Goal: Task Accomplishment & Management: Use online tool/utility

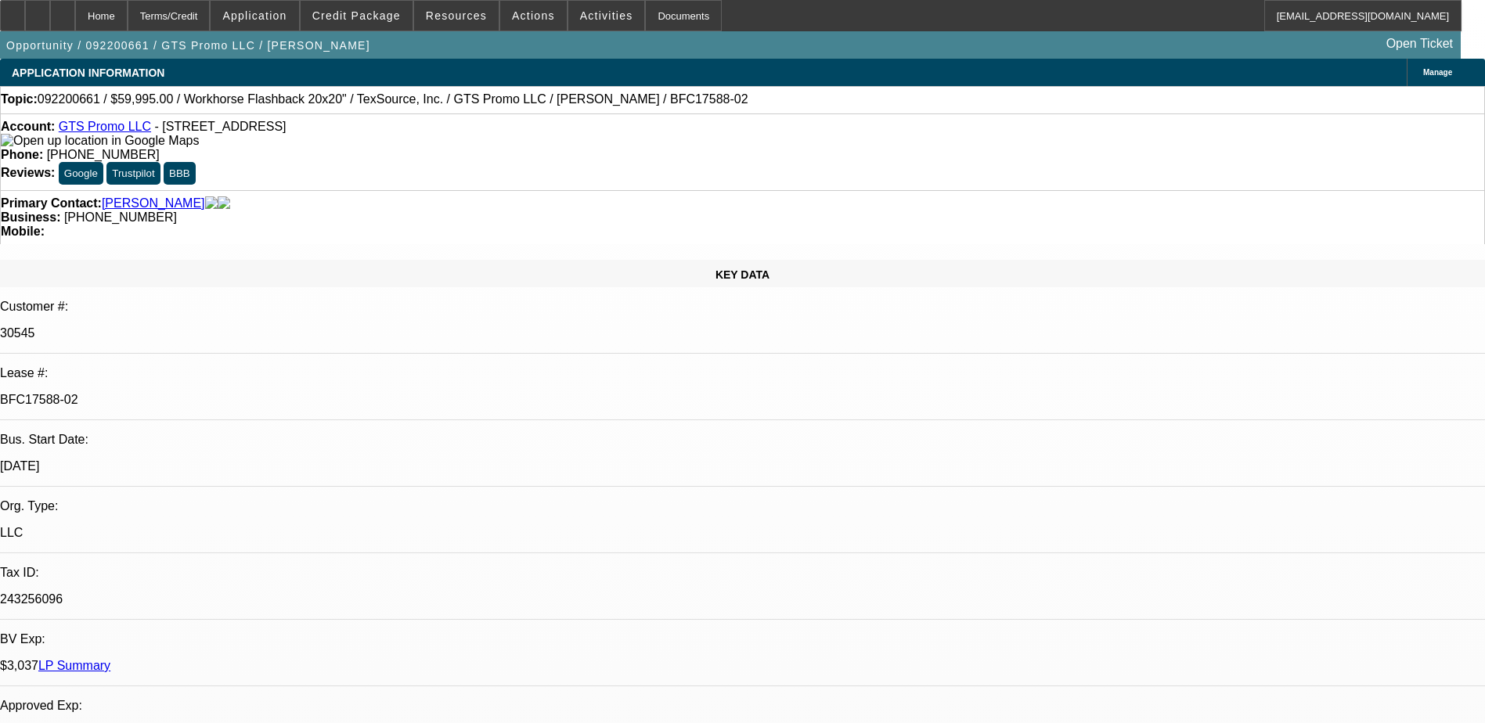
select select "0"
select select "0.1"
select select "4"
select select "0"
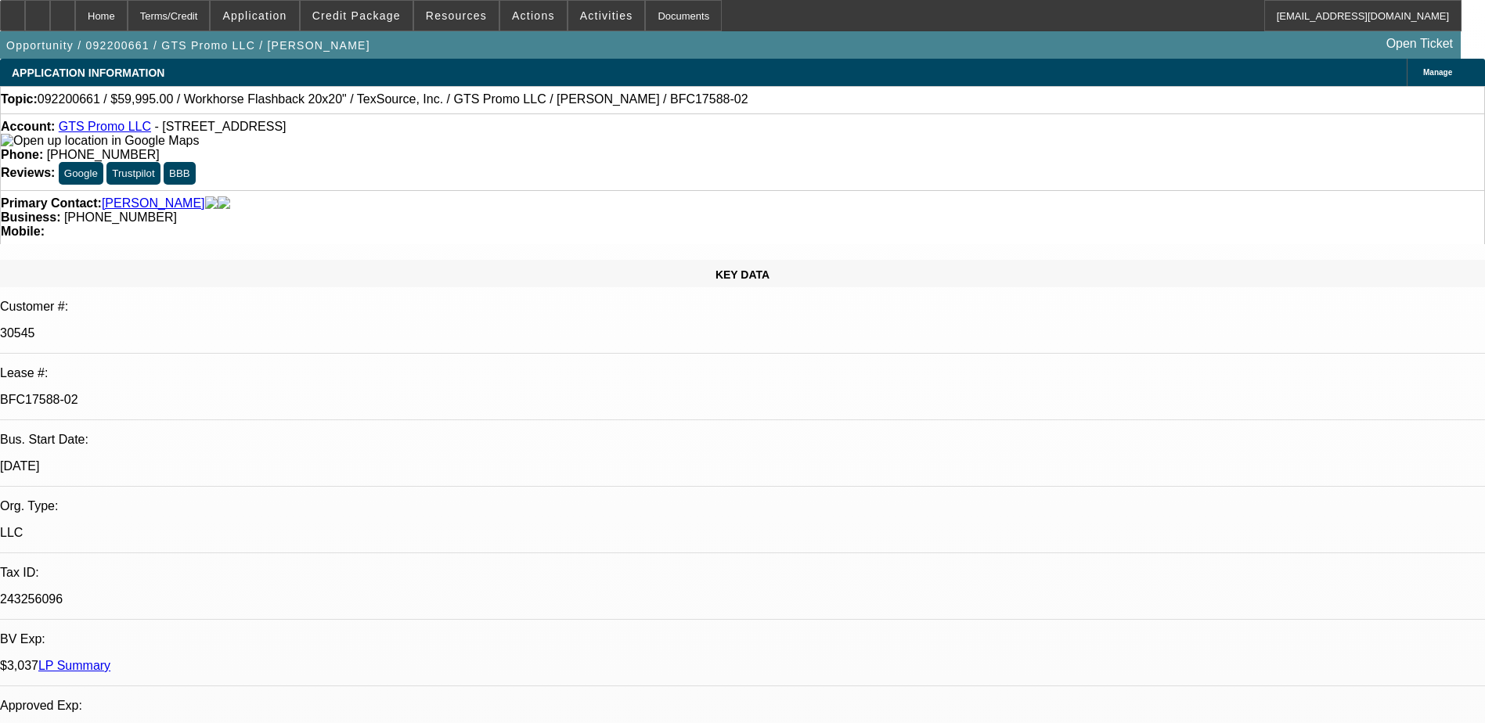
select select "0"
select select "0.1"
select select "4"
select select "0"
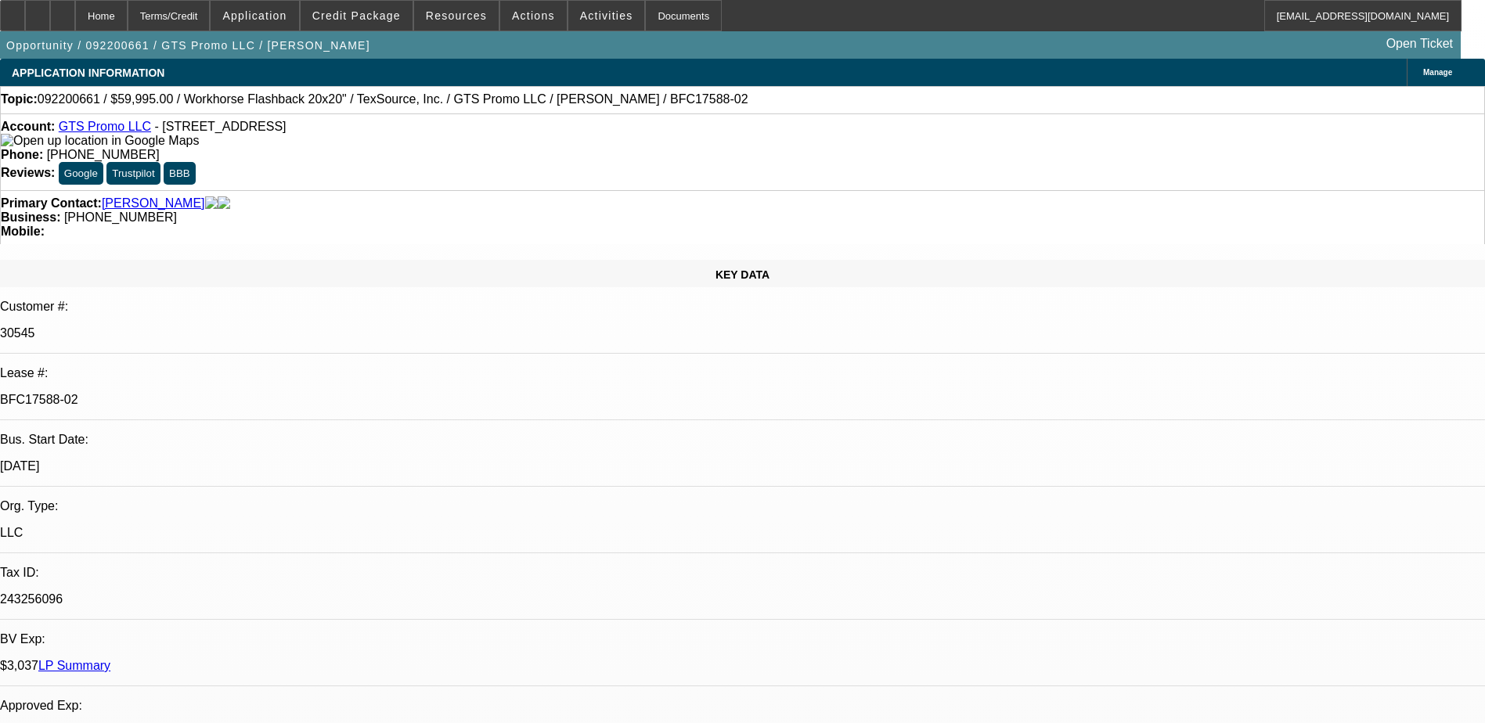
select select "0.1"
select select "4"
select select "0"
select select "0.1"
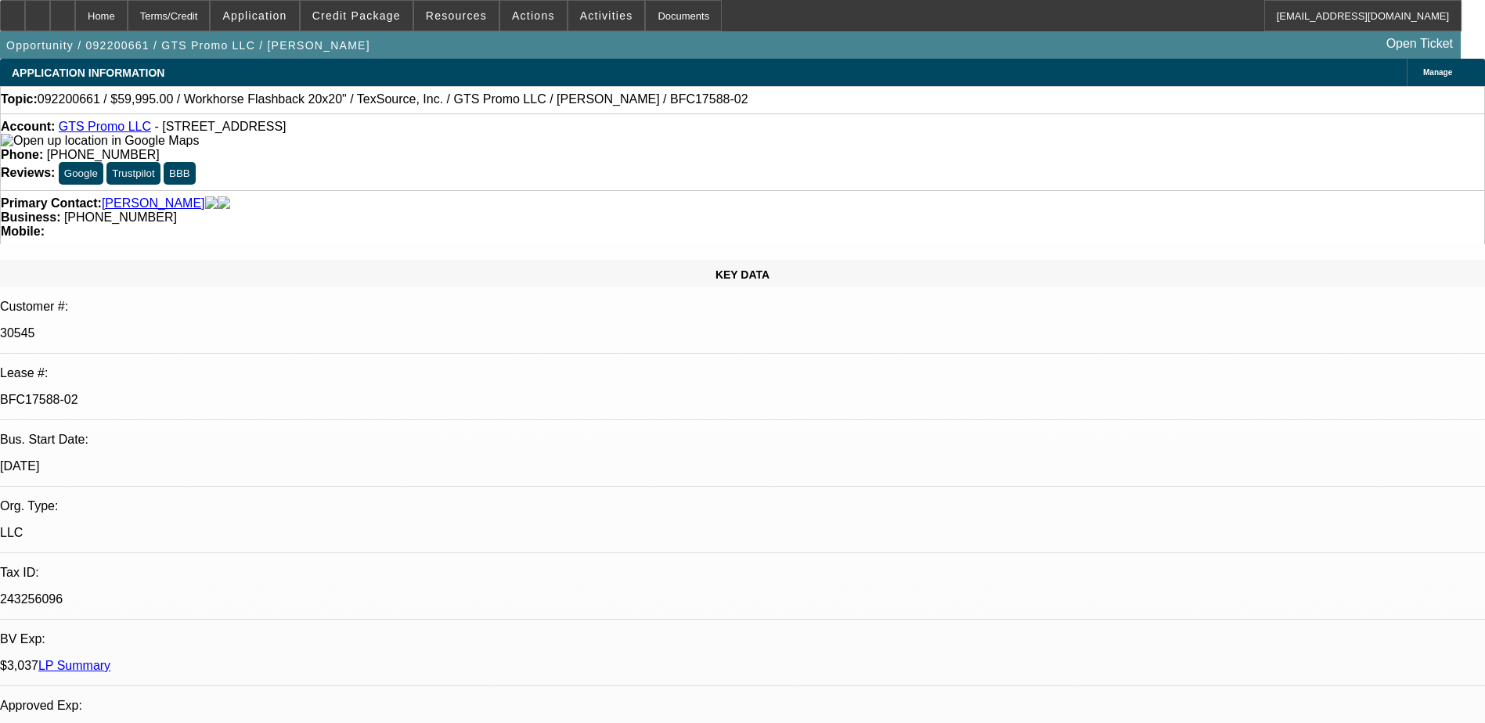
select select "4"
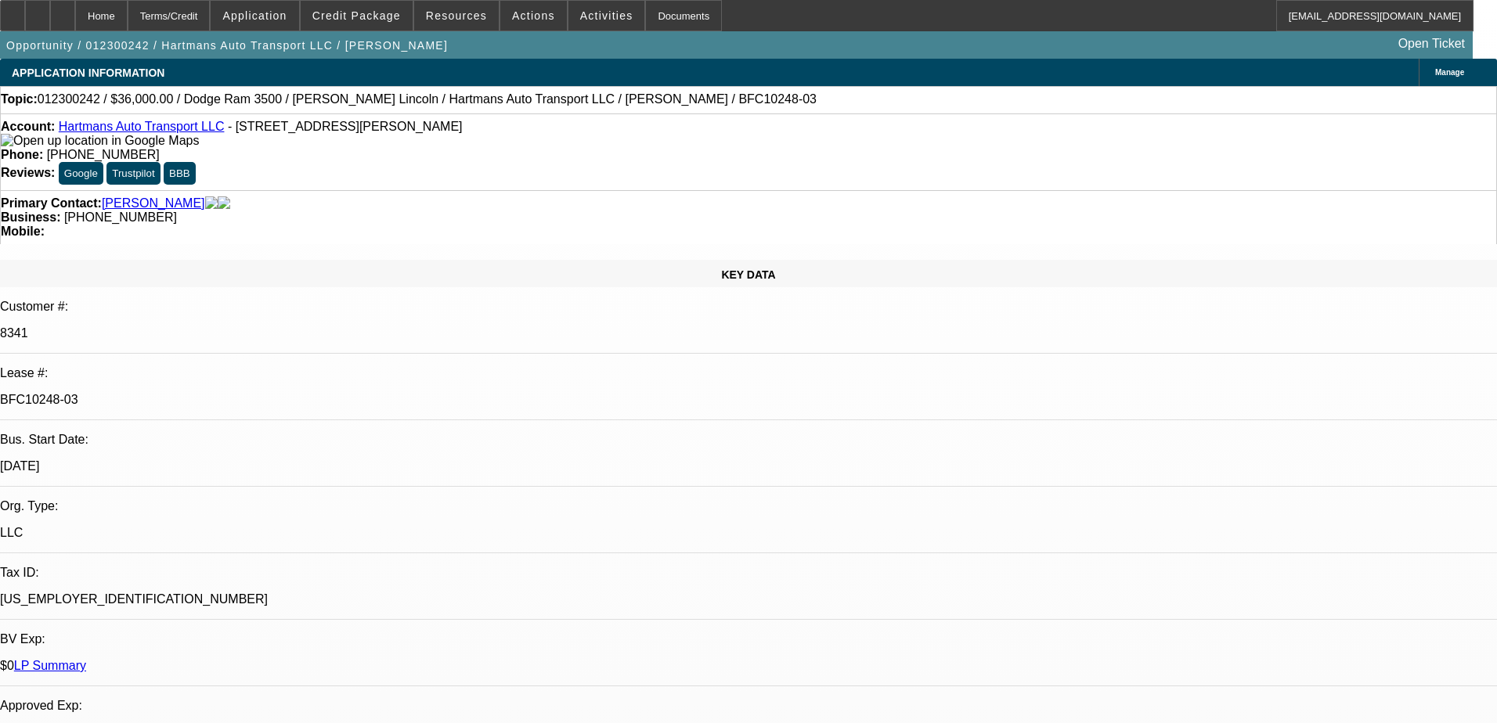
select select "0"
select select "3"
select select "0"
select select "6"
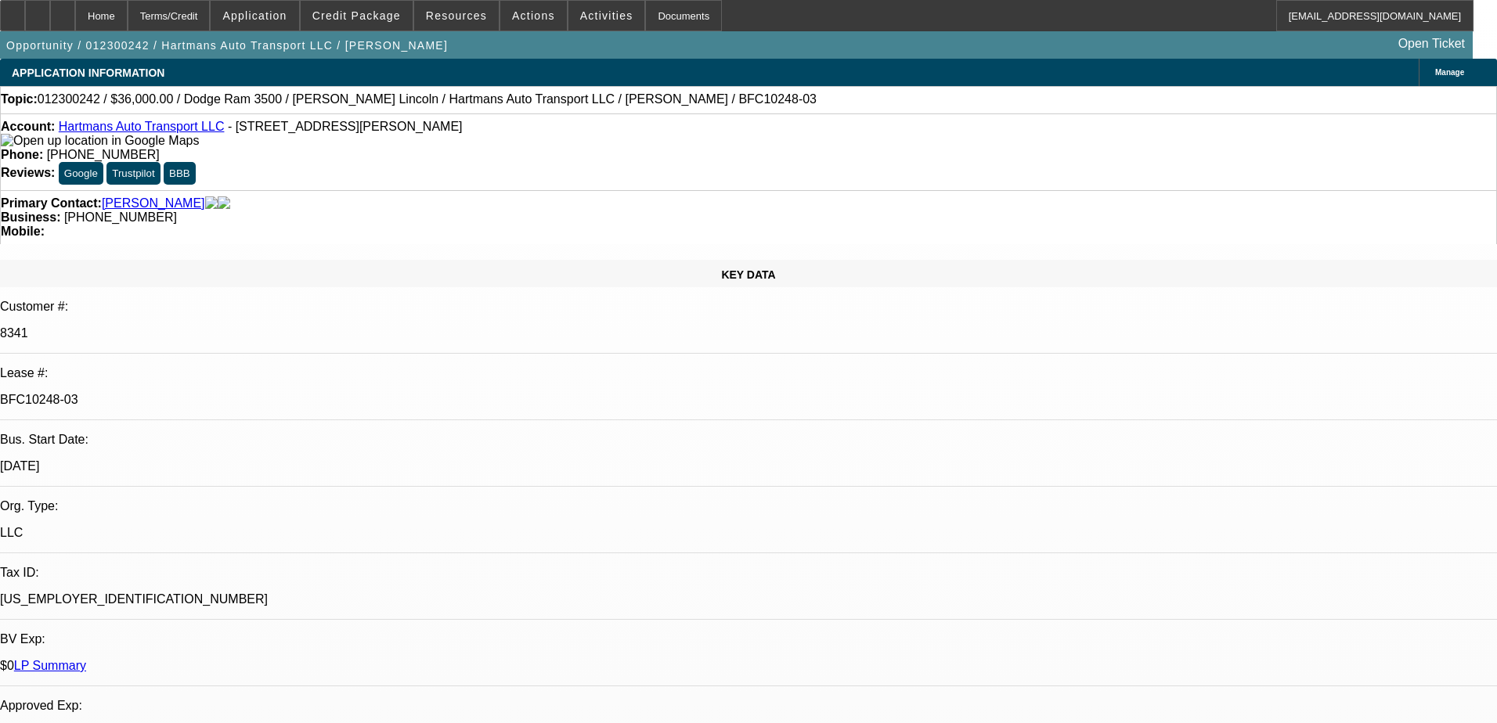
select select "0"
select select "3"
select select "0"
select select "6"
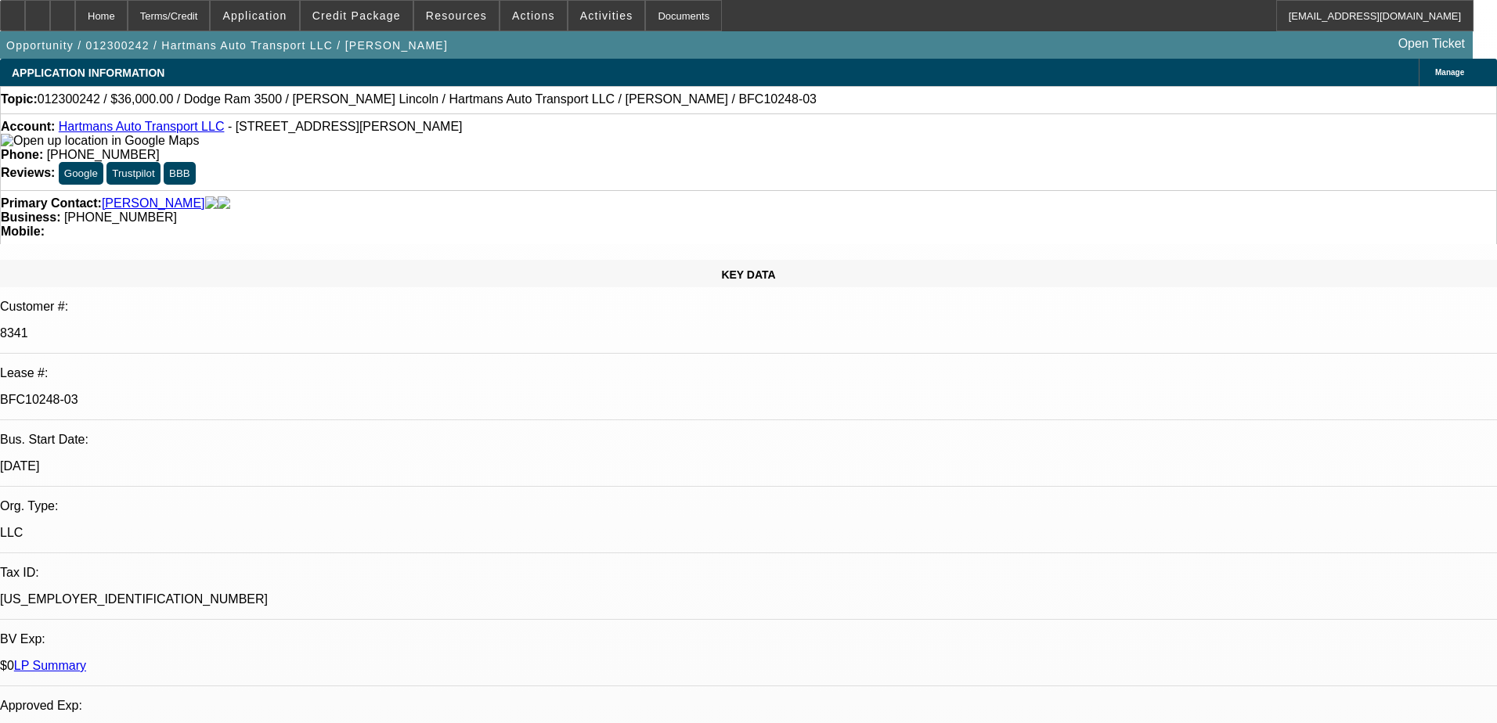
select select "0"
select select "3"
select select "0"
select select "6"
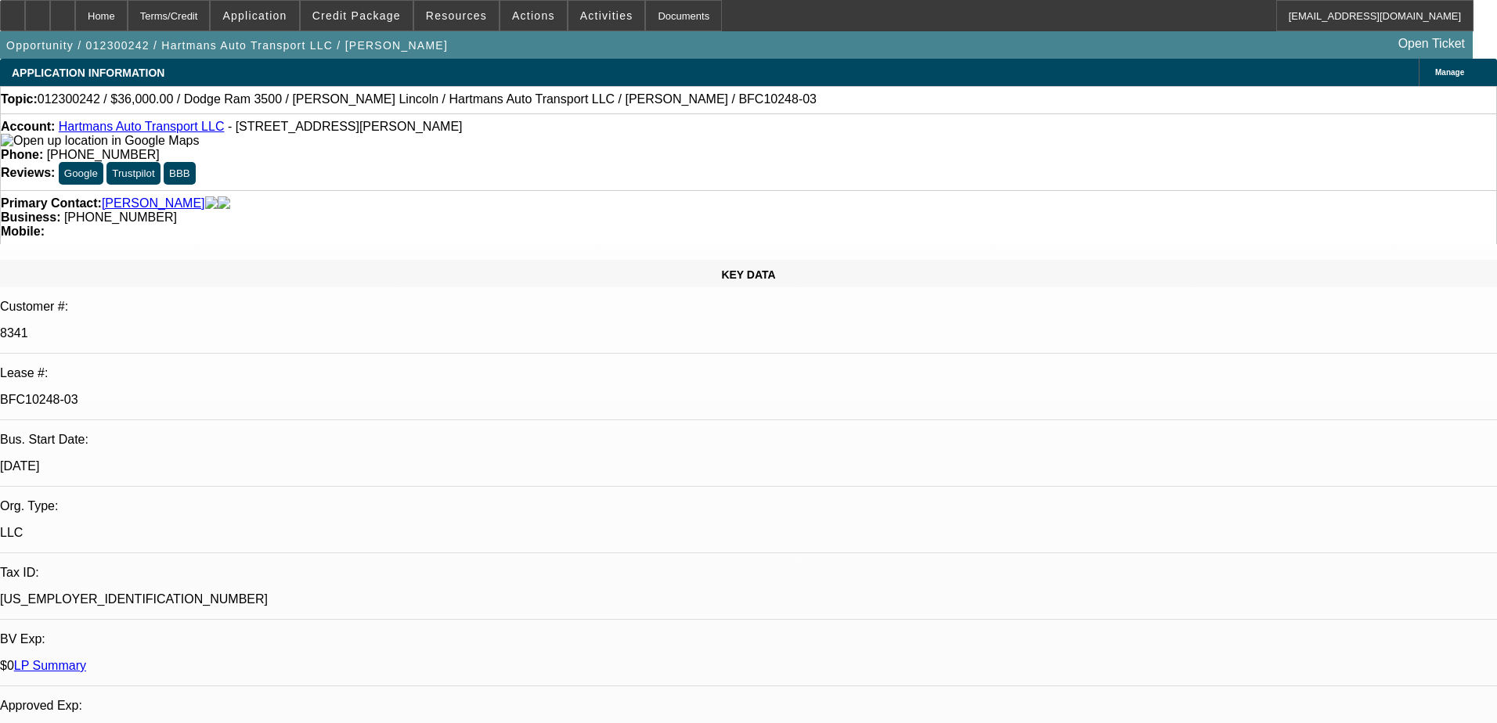
select select "0"
select select "6"
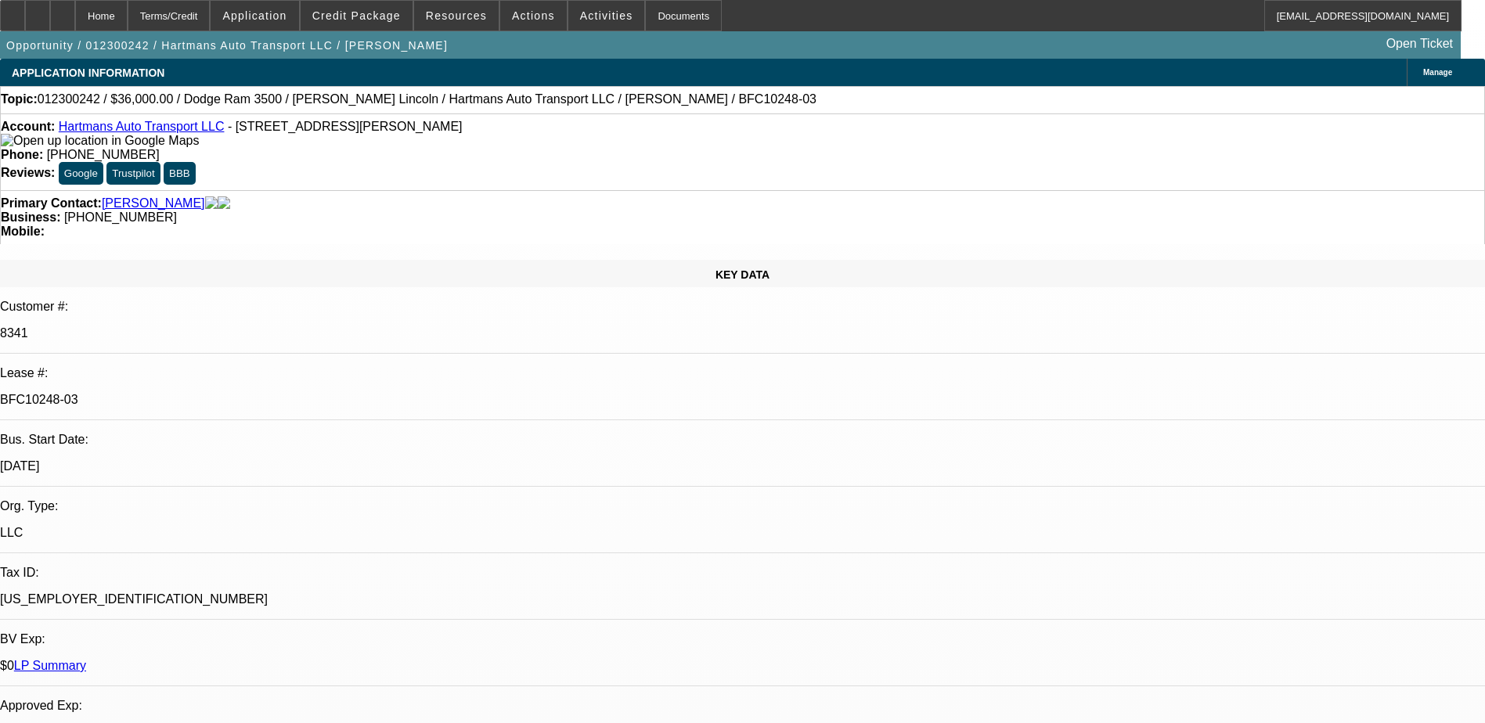
click at [86, 659] on link "LP Summary" at bounding box center [50, 665] width 72 height 13
